Goal: Task Accomplishment & Management: Complete application form

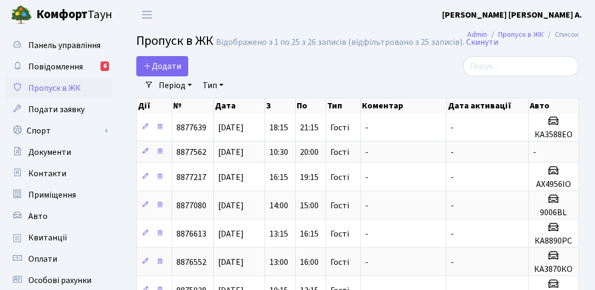
select select "25"
click at [179, 68] on span "Додати" at bounding box center [162, 66] width 38 height 12
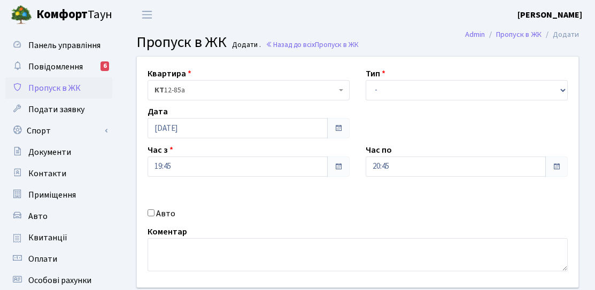
click at [167, 213] on label "Авто" at bounding box center [165, 214] width 19 height 13
click at [155, 213] on input "Авто" at bounding box center [151, 213] width 7 height 7
checkbox input "true"
click at [406, 91] on select "- Доставка Таксі Гості Сервіс" at bounding box center [467, 90] width 202 height 20
select select "3"
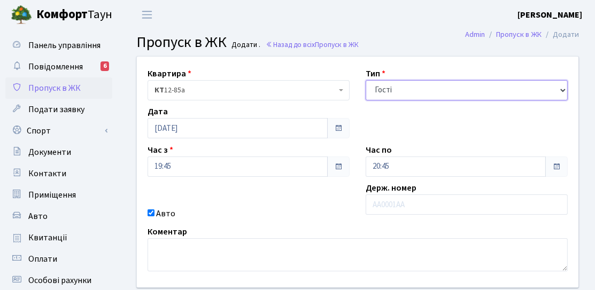
click at [366, 80] on select "- Доставка Таксі Гості Сервіс" at bounding box center [467, 90] width 202 height 20
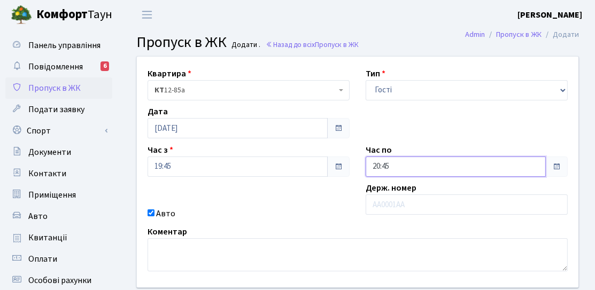
click at [397, 168] on input "20:45" at bounding box center [456, 167] width 180 height 20
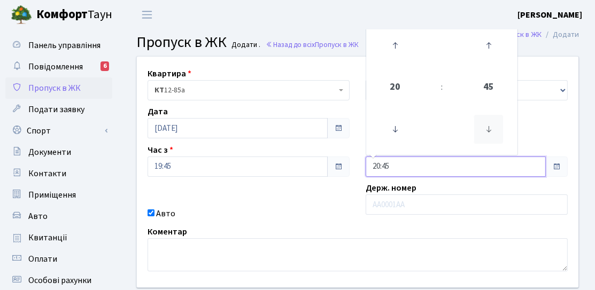
click at [492, 128] on icon at bounding box center [489, 129] width 29 height 29
click at [394, 56] on icon at bounding box center [395, 45] width 29 height 29
click at [485, 123] on icon at bounding box center [489, 129] width 29 height 29
type input "21:00"
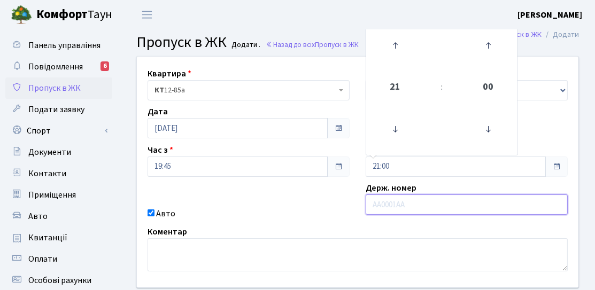
click at [385, 210] on input "text" at bounding box center [467, 205] width 202 height 20
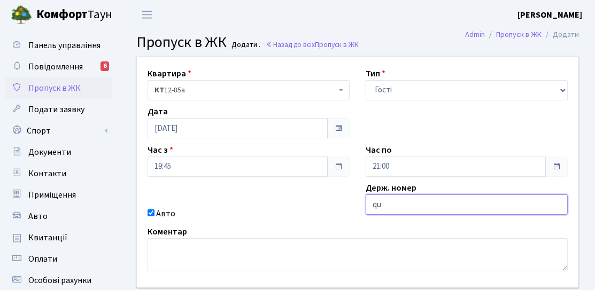
type input "QUATTRO"
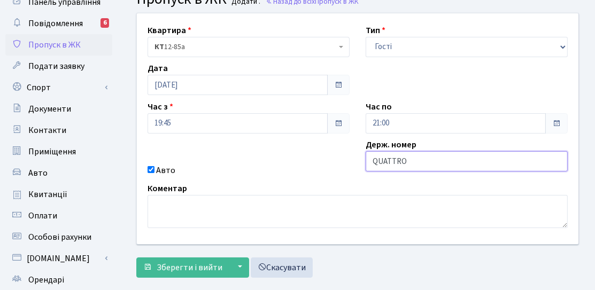
scroll to position [107, 0]
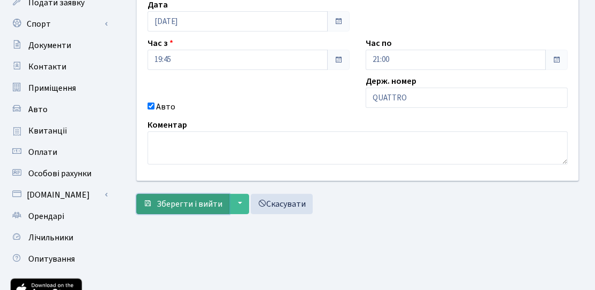
click at [173, 209] on button "Зберегти і вийти" at bounding box center [182, 204] width 93 height 20
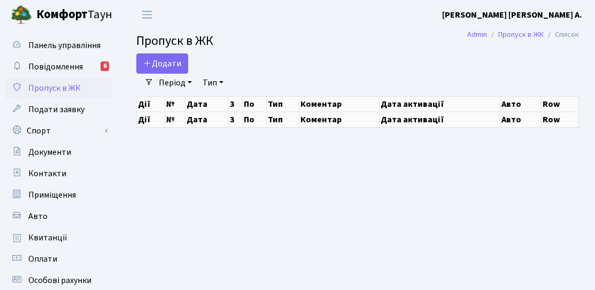
select select "25"
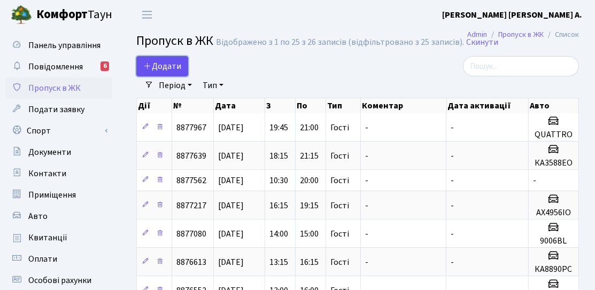
click at [153, 73] on link "Додати" at bounding box center [162, 66] width 52 height 20
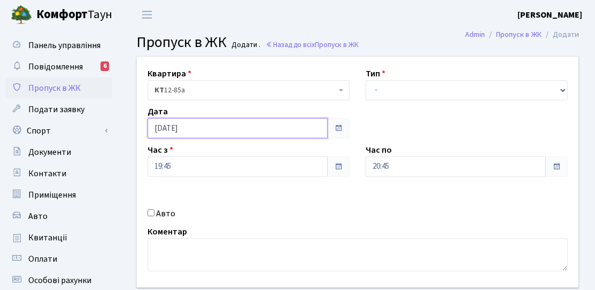
click at [170, 125] on input "[DATE]" at bounding box center [238, 128] width 180 height 20
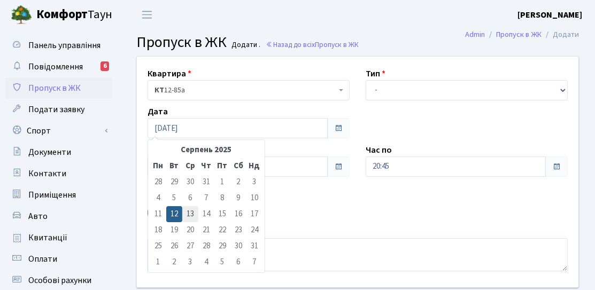
click at [183, 206] on td "13" at bounding box center [190, 214] width 16 height 16
type input "[DATE]"
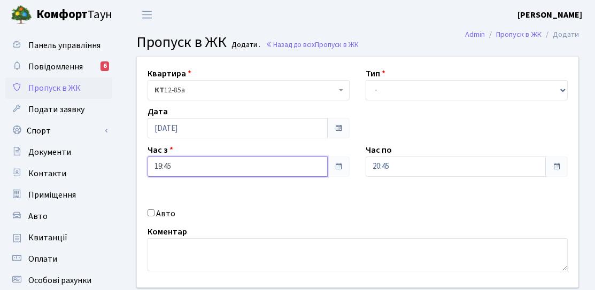
click at [194, 170] on input "19:45" at bounding box center [238, 167] width 180 height 20
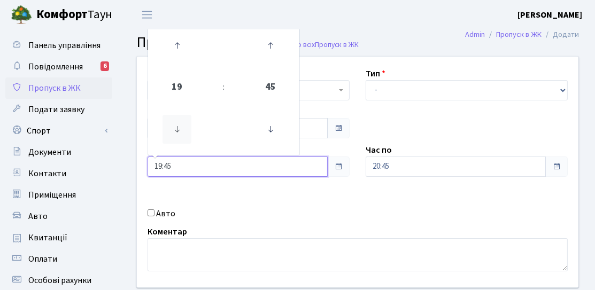
click at [181, 129] on icon at bounding box center [177, 129] width 29 height 29
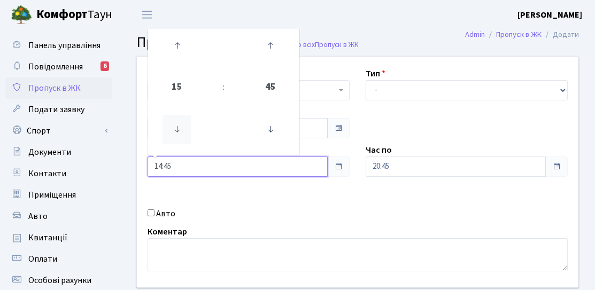
click at [181, 129] on icon at bounding box center [177, 129] width 29 height 29
click at [264, 130] on icon at bounding box center [270, 129] width 29 height 29
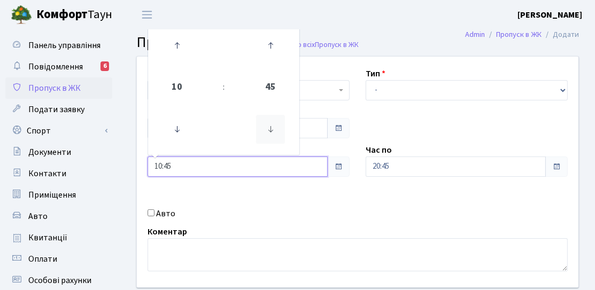
type input "10:30"
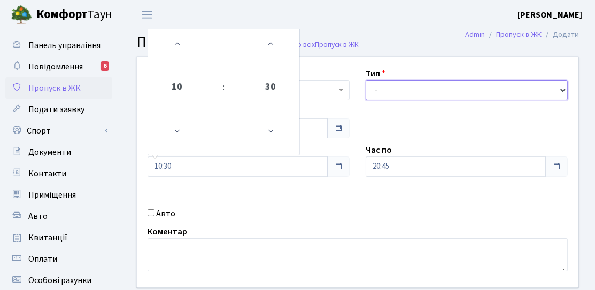
click at [372, 95] on select "- Доставка Таксі Гості Сервіс" at bounding box center [467, 90] width 202 height 20
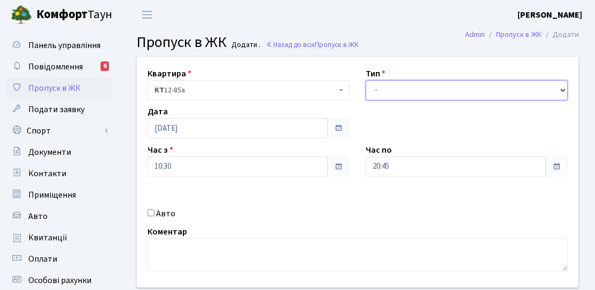
select select "3"
click at [366, 80] on select "- Доставка Таксі Гості Сервіс" at bounding box center [467, 90] width 202 height 20
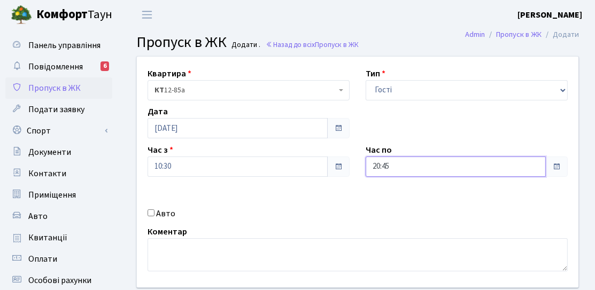
click at [386, 165] on input "20:45" at bounding box center [456, 167] width 180 height 20
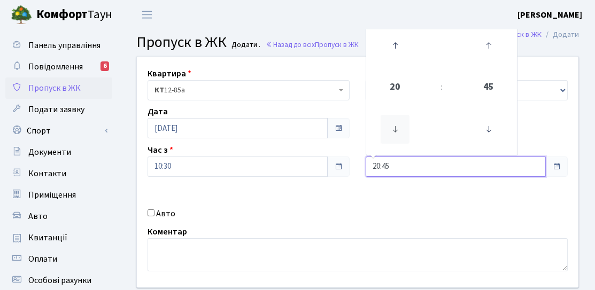
click at [393, 135] on icon at bounding box center [395, 129] width 29 height 29
click at [396, 134] on icon at bounding box center [395, 129] width 29 height 29
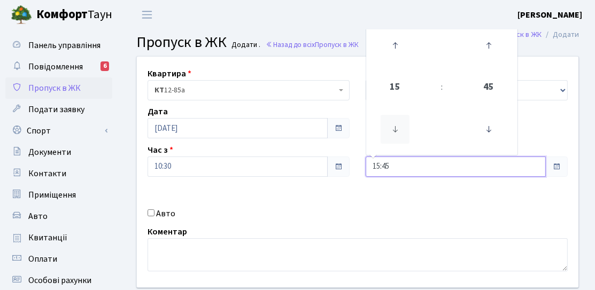
click at [397, 133] on icon at bounding box center [395, 129] width 29 height 29
click at [402, 131] on icon at bounding box center [395, 129] width 29 height 29
click at [492, 141] on icon at bounding box center [489, 129] width 29 height 29
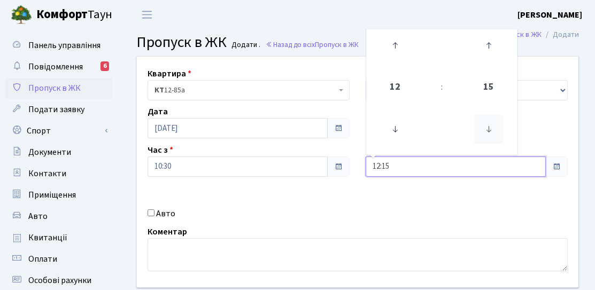
click at [494, 139] on icon at bounding box center [489, 129] width 29 height 29
type input "12:00"
click at [333, 187] on div "Квартира <b>КТ</b>&nbsp;&nbsp;&nbsp;&nbsp;12-85а КТ 12-85а Тип - Доставка Таксі…" at bounding box center [358, 172] width 458 height 231
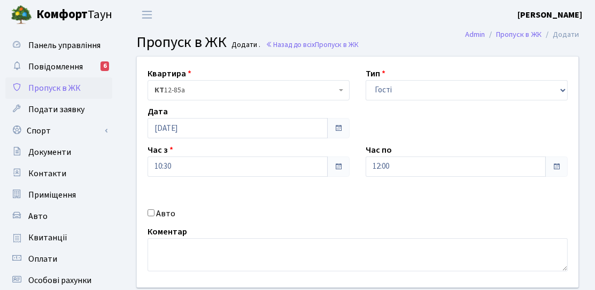
click at [163, 218] on label "Авто" at bounding box center [165, 214] width 19 height 13
click at [155, 217] on input "Авто" at bounding box center [151, 213] width 7 height 7
checkbox input "true"
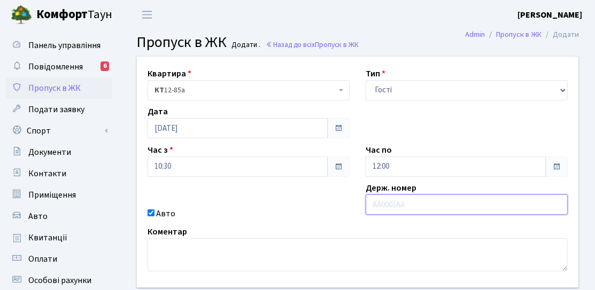
paste input "КА8890РС"
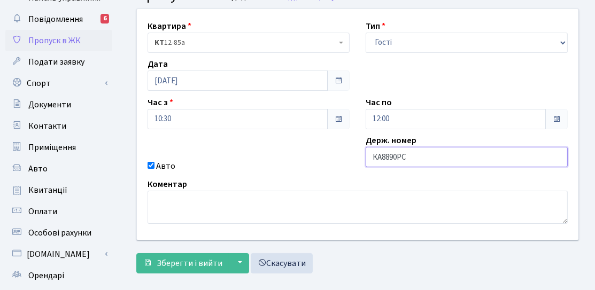
scroll to position [107, 0]
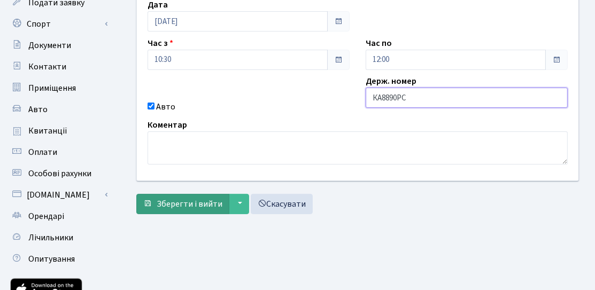
type input "КА8890РС"
click at [181, 201] on span "Зберегти і вийти" at bounding box center [190, 204] width 66 height 12
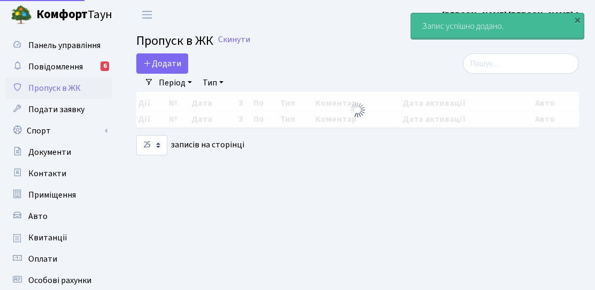
select select "25"
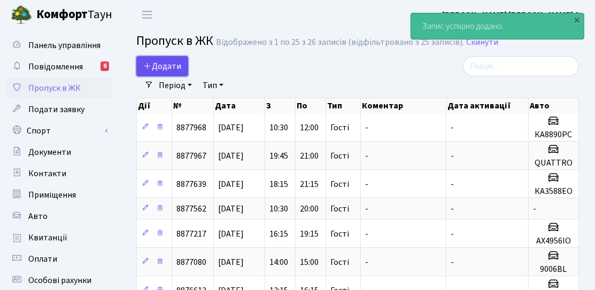
click at [174, 61] on span "Додати" at bounding box center [162, 66] width 38 height 12
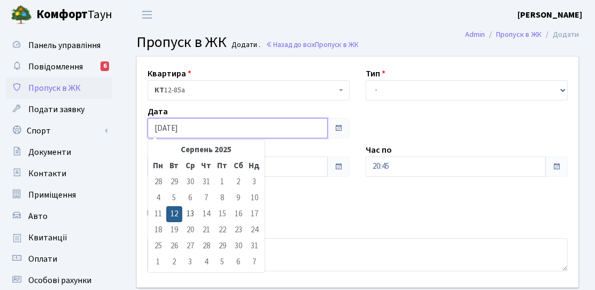
click at [178, 133] on input "[DATE]" at bounding box center [238, 128] width 180 height 20
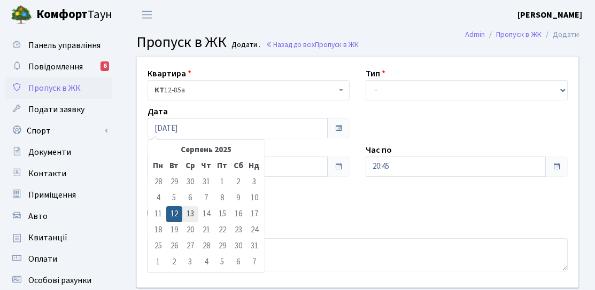
click at [187, 213] on td "13" at bounding box center [190, 214] width 16 height 16
type input "[DATE]"
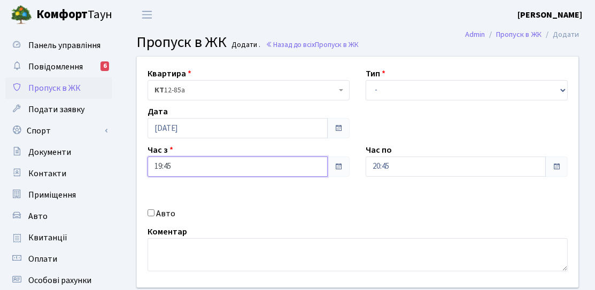
click at [180, 170] on input "19:45" at bounding box center [238, 167] width 180 height 20
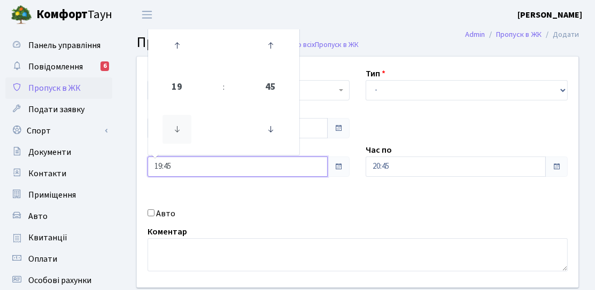
click at [179, 135] on icon at bounding box center [177, 129] width 29 height 29
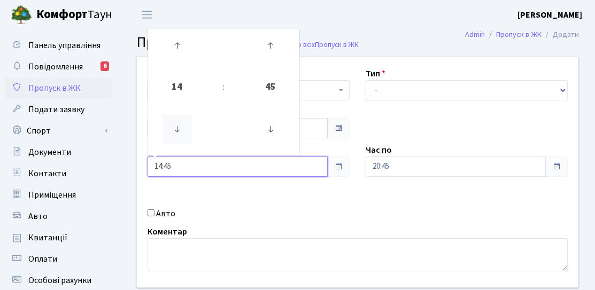
click at [179, 135] on icon at bounding box center [177, 129] width 29 height 29
click at [180, 135] on icon at bounding box center [177, 129] width 29 height 29
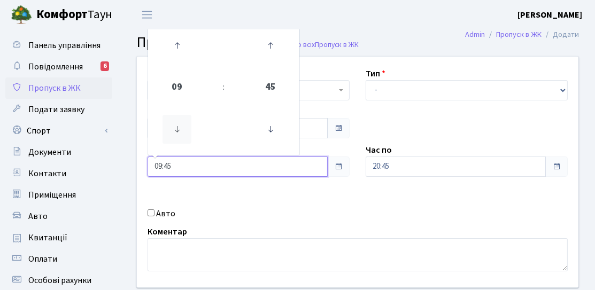
click at [179, 135] on icon at bounding box center [177, 129] width 29 height 29
click at [288, 135] on td at bounding box center [270, 129] width 54 height 47
click at [279, 135] on icon at bounding box center [270, 129] width 29 height 29
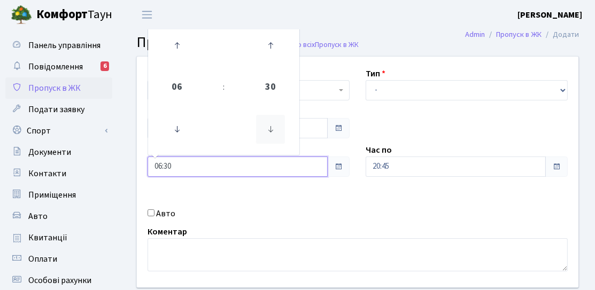
click at [278, 135] on icon at bounding box center [270, 129] width 29 height 29
click at [277, 135] on icon at bounding box center [270, 129] width 29 height 29
type input "06:00"
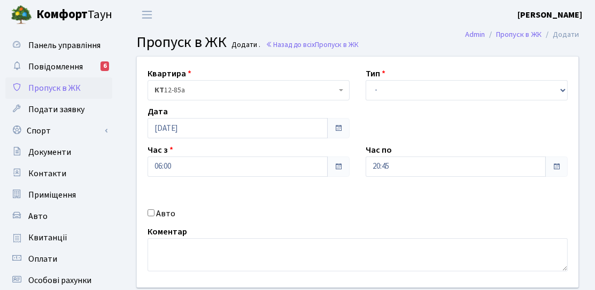
click at [389, 154] on label "Час по" at bounding box center [379, 150] width 26 height 13
click at [394, 159] on input "20:45" at bounding box center [456, 167] width 180 height 20
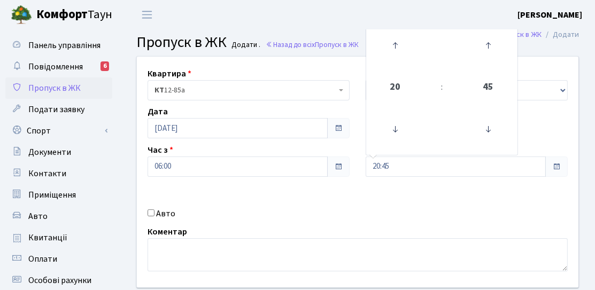
click at [397, 27] on header "Комфорт Таун Літовченко О. А. Мій обліковий запис Вийти" at bounding box center [297, 14] width 595 height 29
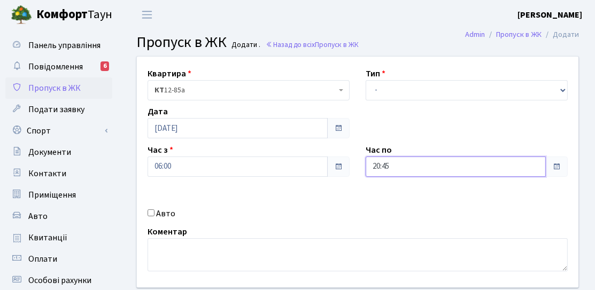
click at [376, 175] on input "20:45" at bounding box center [456, 167] width 180 height 20
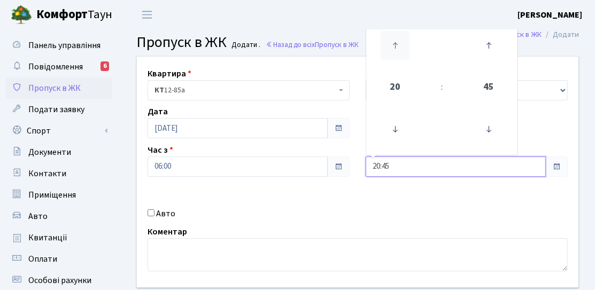
click at [395, 46] on icon at bounding box center [395, 45] width 29 height 29
click at [485, 124] on icon at bounding box center [489, 129] width 29 height 29
type input "21:00"
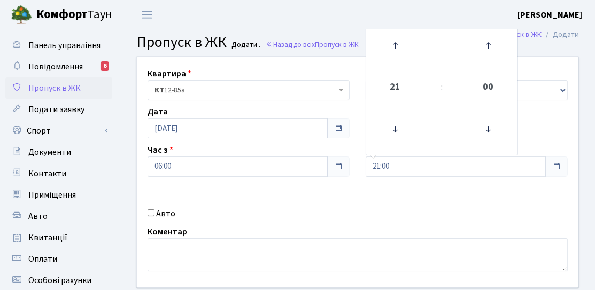
click at [445, 188] on div "Квартира <b>КТ</b>&nbsp;&nbsp;&nbsp;&nbsp;12-85а КТ 12-85а Тип - Доставка Таксі…" at bounding box center [358, 172] width 458 height 231
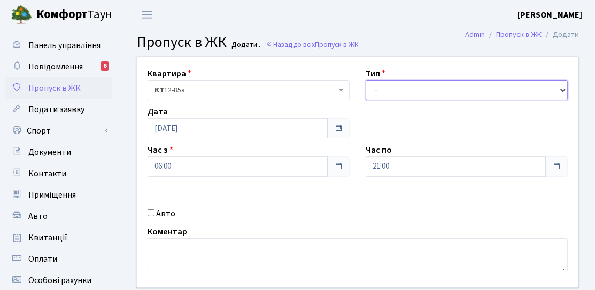
click at [400, 93] on select "- Доставка Таксі Гості Сервіс" at bounding box center [467, 90] width 202 height 20
select select "3"
click at [366, 80] on select "- Доставка Таксі Гості Сервіс" at bounding box center [467, 90] width 202 height 20
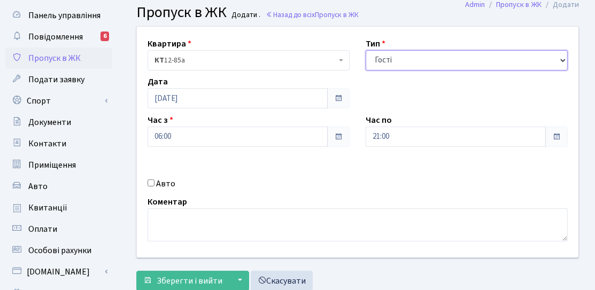
scroll to position [53, 0]
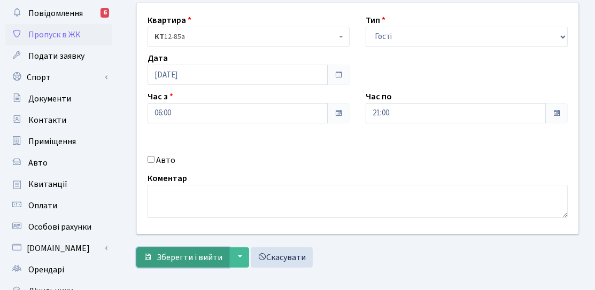
click at [200, 255] on span "Зберегти і вийти" at bounding box center [190, 258] width 66 height 12
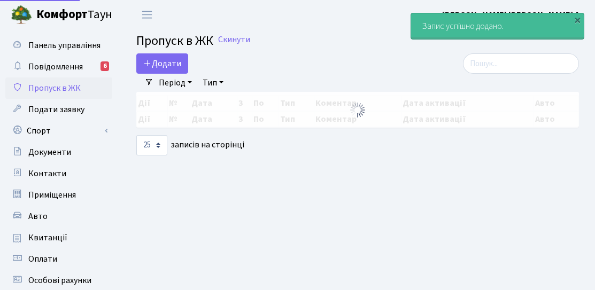
select select "25"
